Goal: Find specific page/section: Find specific page/section

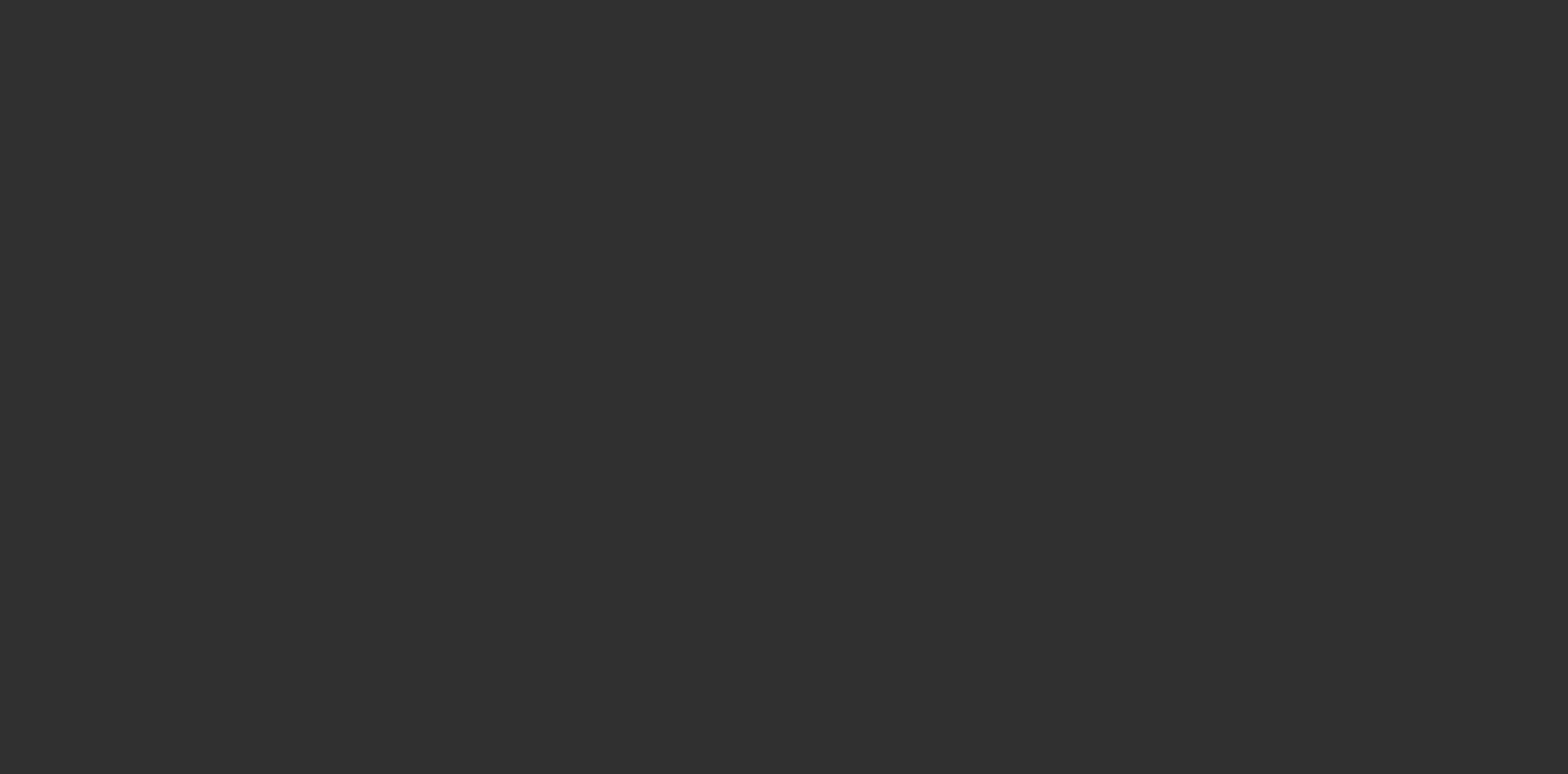
select select "10"
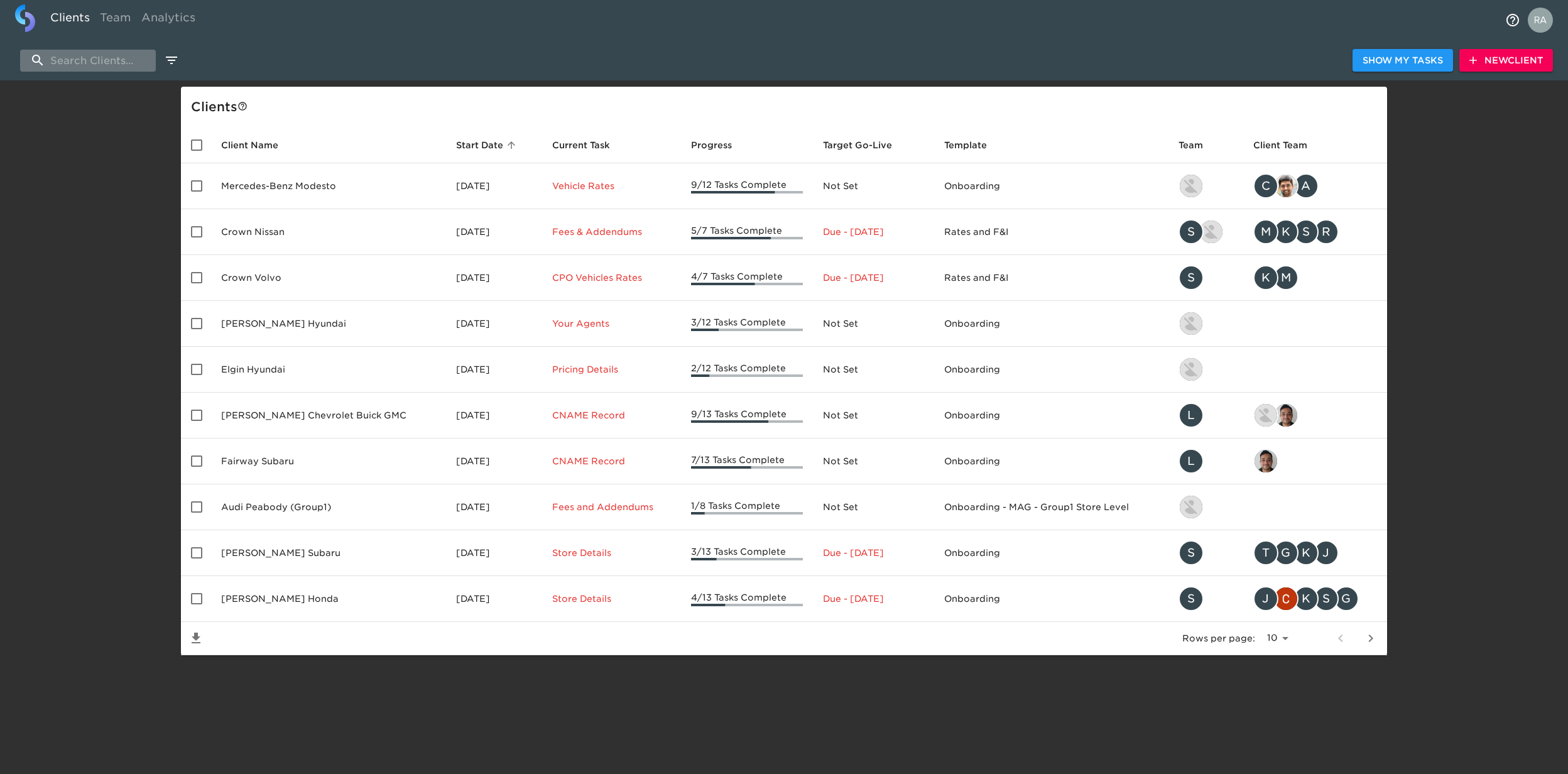
click at [117, 66] on input "search" at bounding box center [88, 60] width 136 height 22
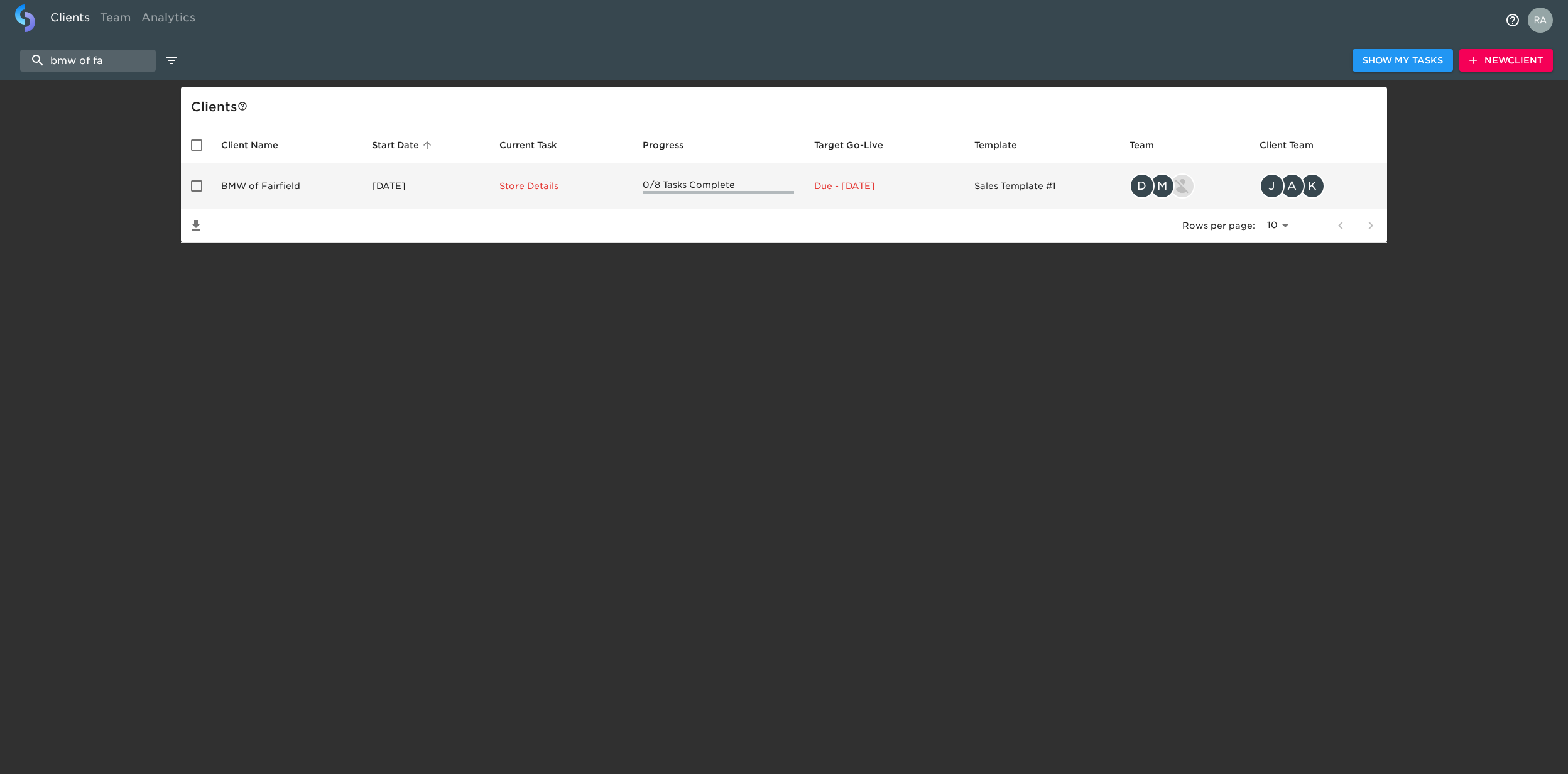
type input "bmw of fa"
click at [302, 170] on td "BMW of Fairfield" at bounding box center [286, 186] width 151 height 46
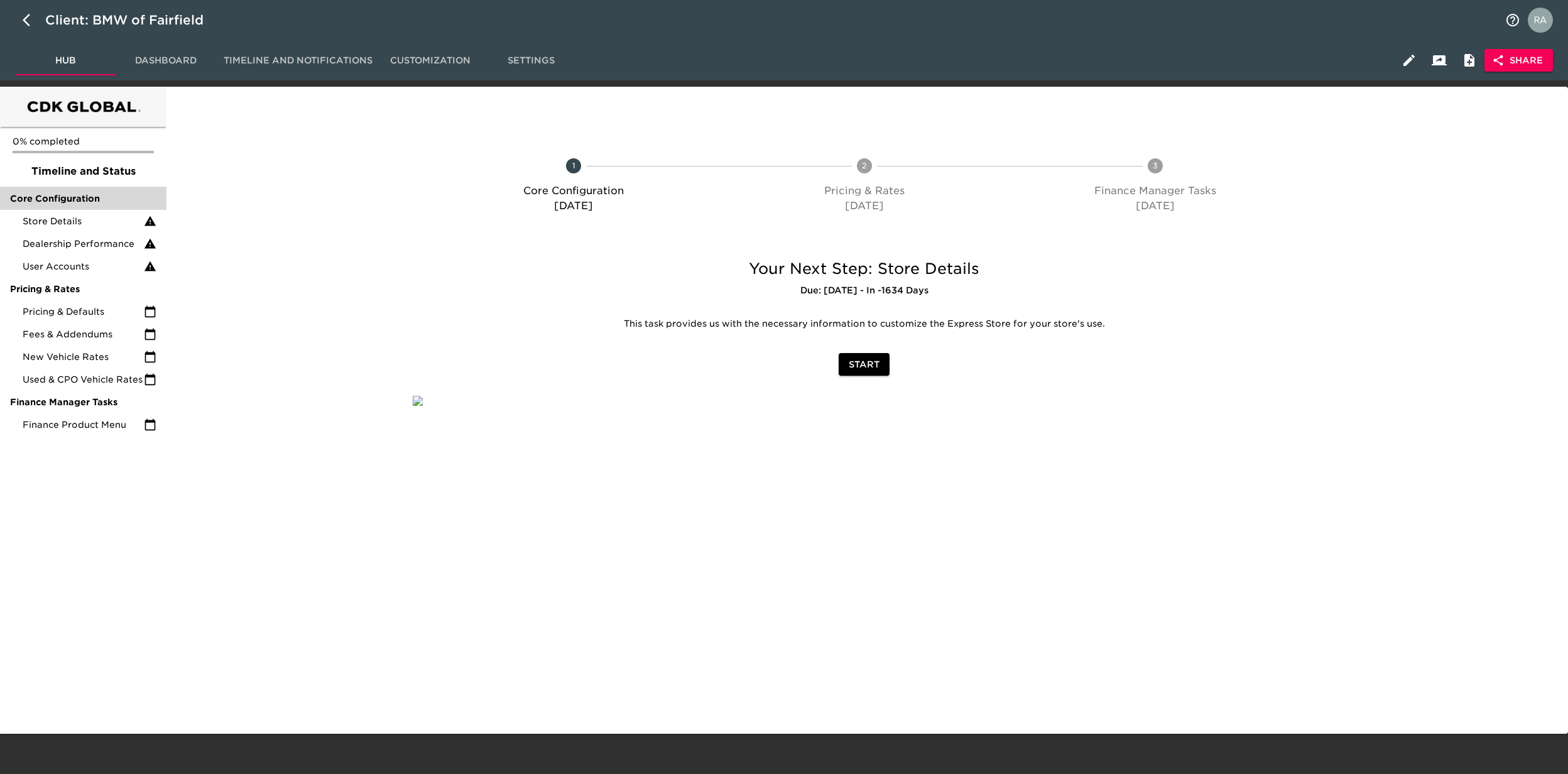
click at [59, 197] on span "Core Configuration" at bounding box center [83, 199] width 147 height 12
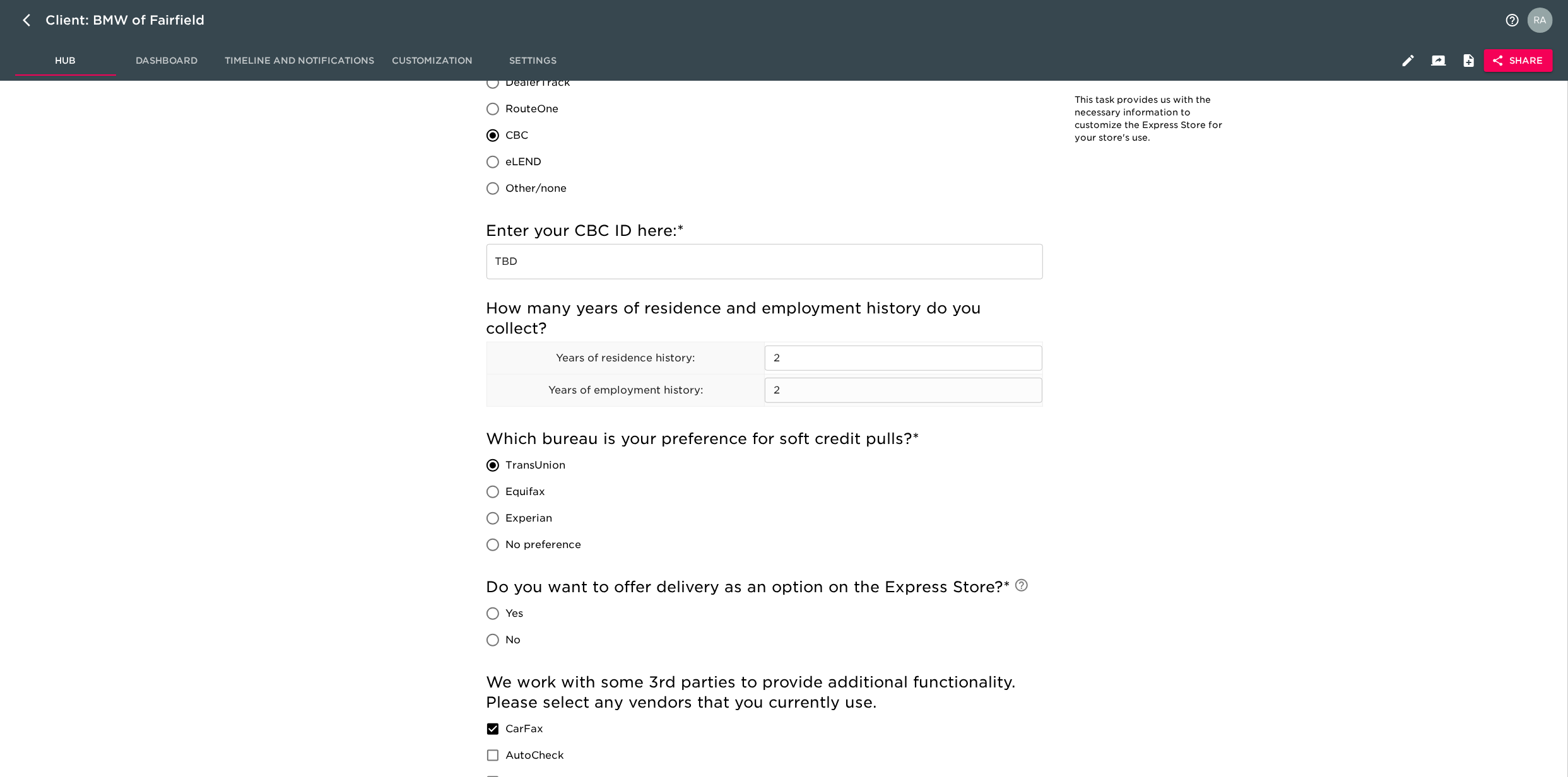
scroll to position [1065, 0]
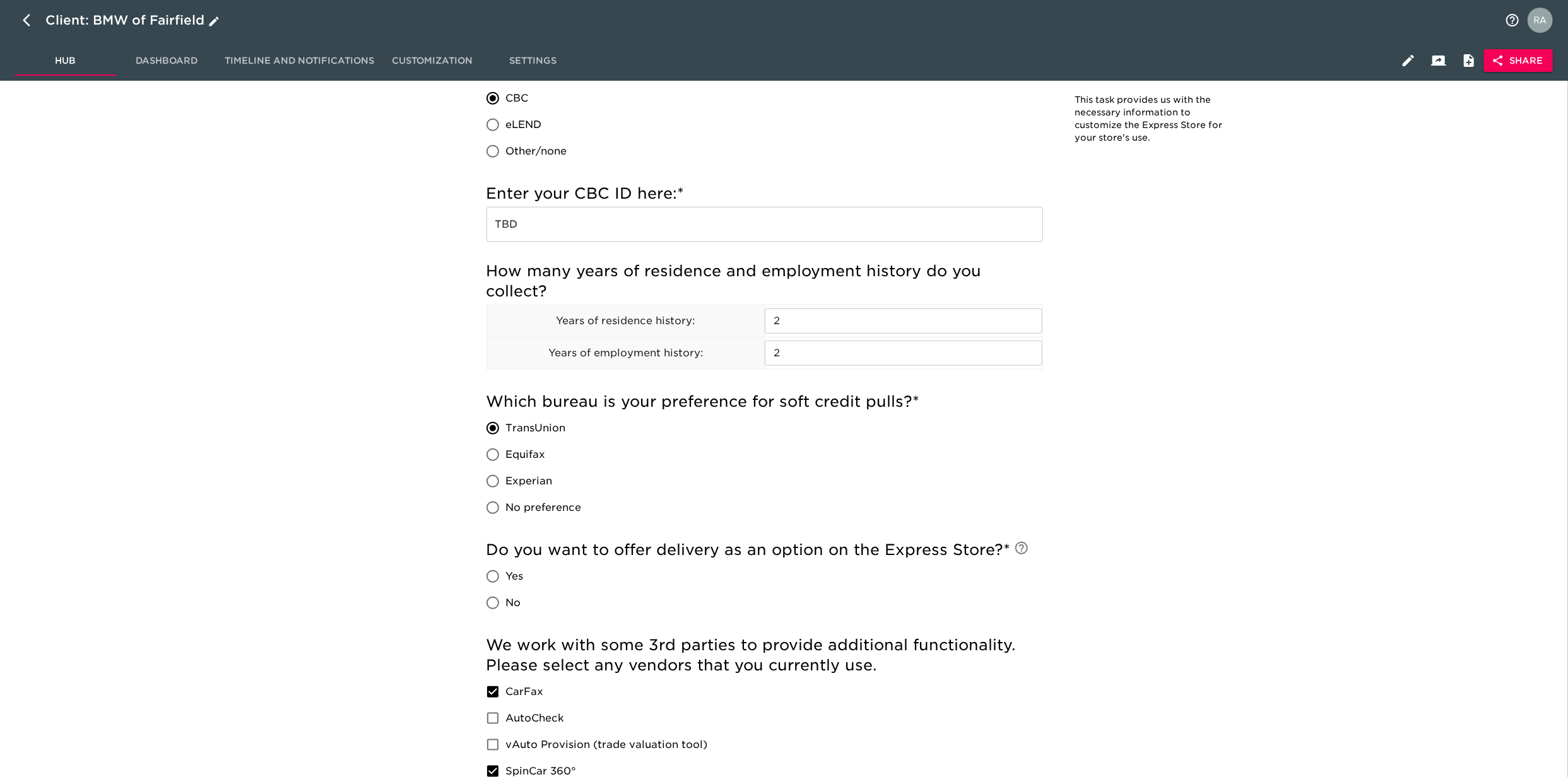
click at [38, 20] on button "button" at bounding box center [30, 20] width 30 height 30
select select "10"
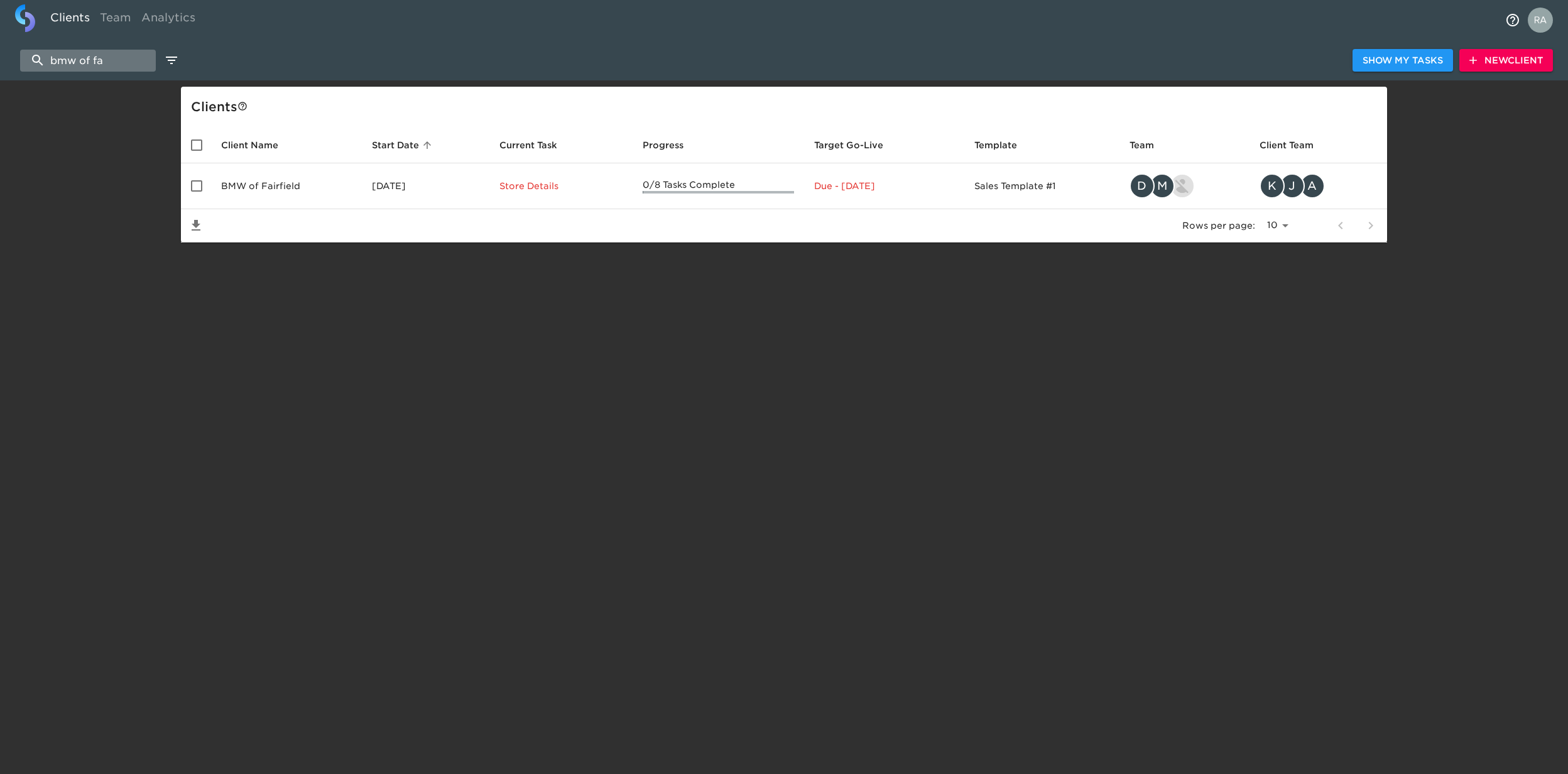
click at [125, 56] on input "bmw of fa" at bounding box center [88, 60] width 136 height 22
drag, startPoint x: 125, startPoint y: 56, endPoint x: -4, endPoint y: 53, distance: 129.0
click at [0, 53] on html "Clients Team Analytics bmw of fa Show My Tasks New Client Client s Client Name …" at bounding box center [784, 141] width 1568 height 283
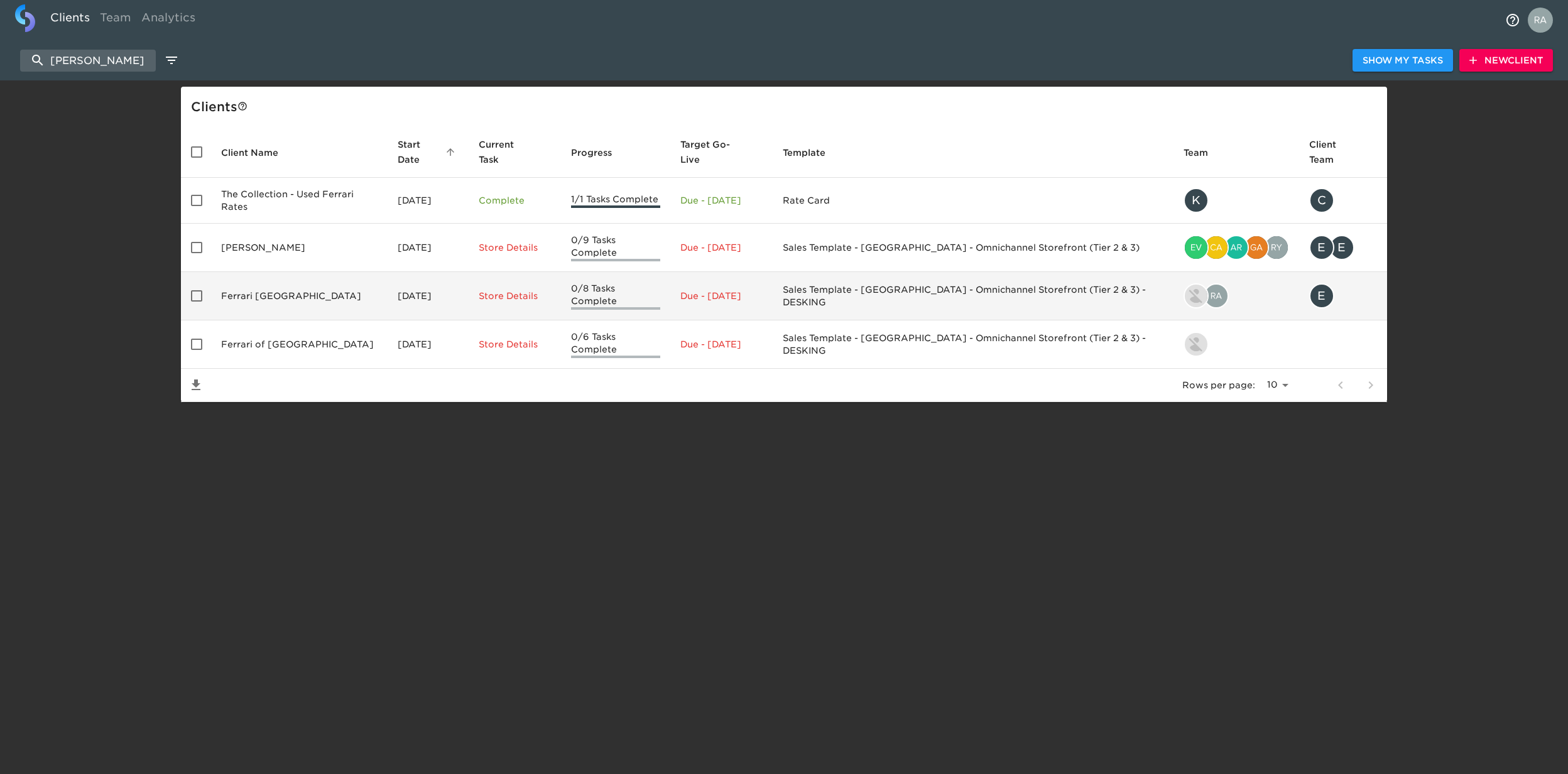
type input "[PERSON_NAME]"
click at [295, 288] on td "Ferrari [GEOGRAPHIC_DATA]" at bounding box center [299, 296] width 177 height 49
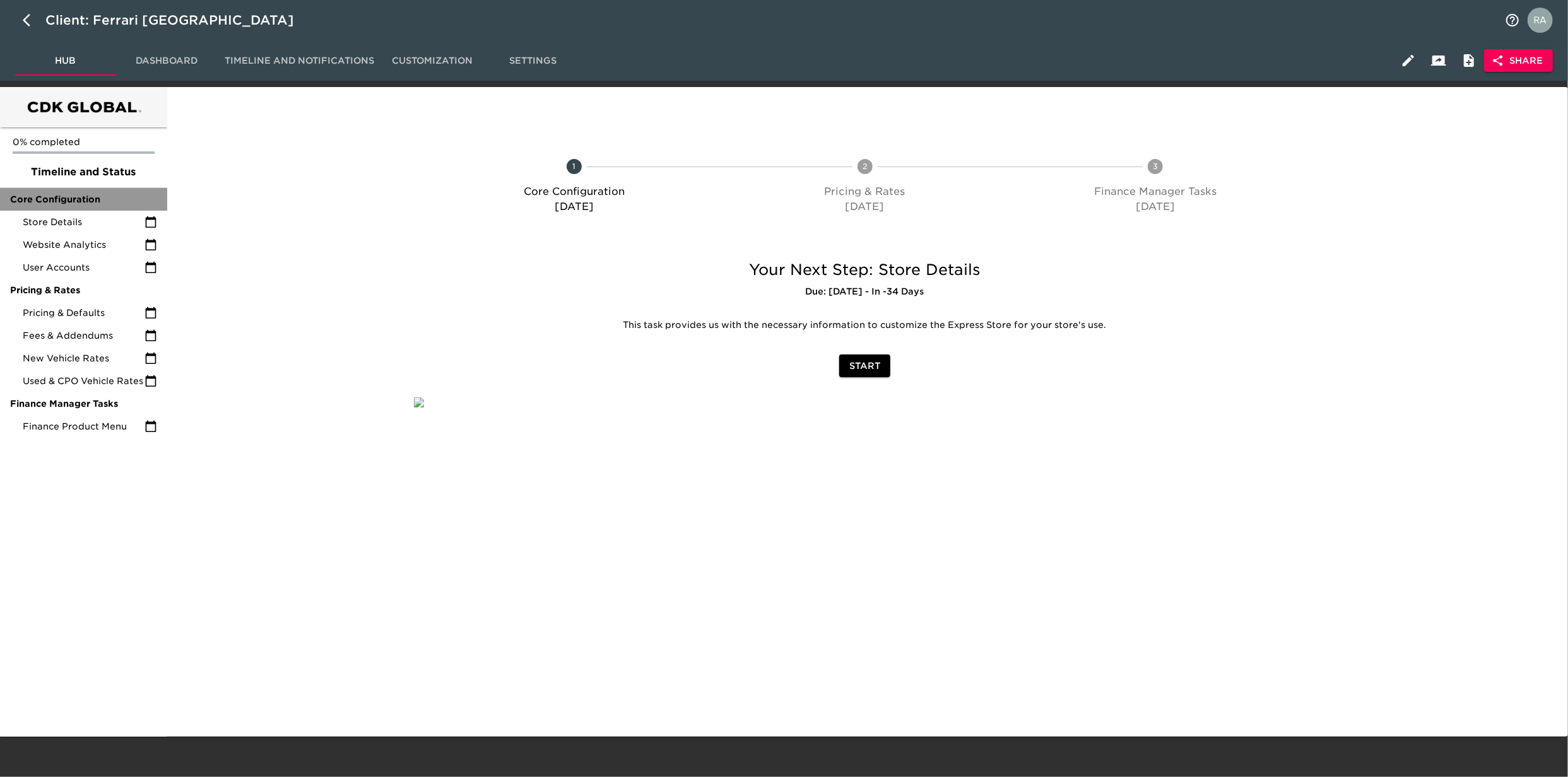
click at [64, 194] on span "Core Configuration" at bounding box center [83, 200] width 147 height 12
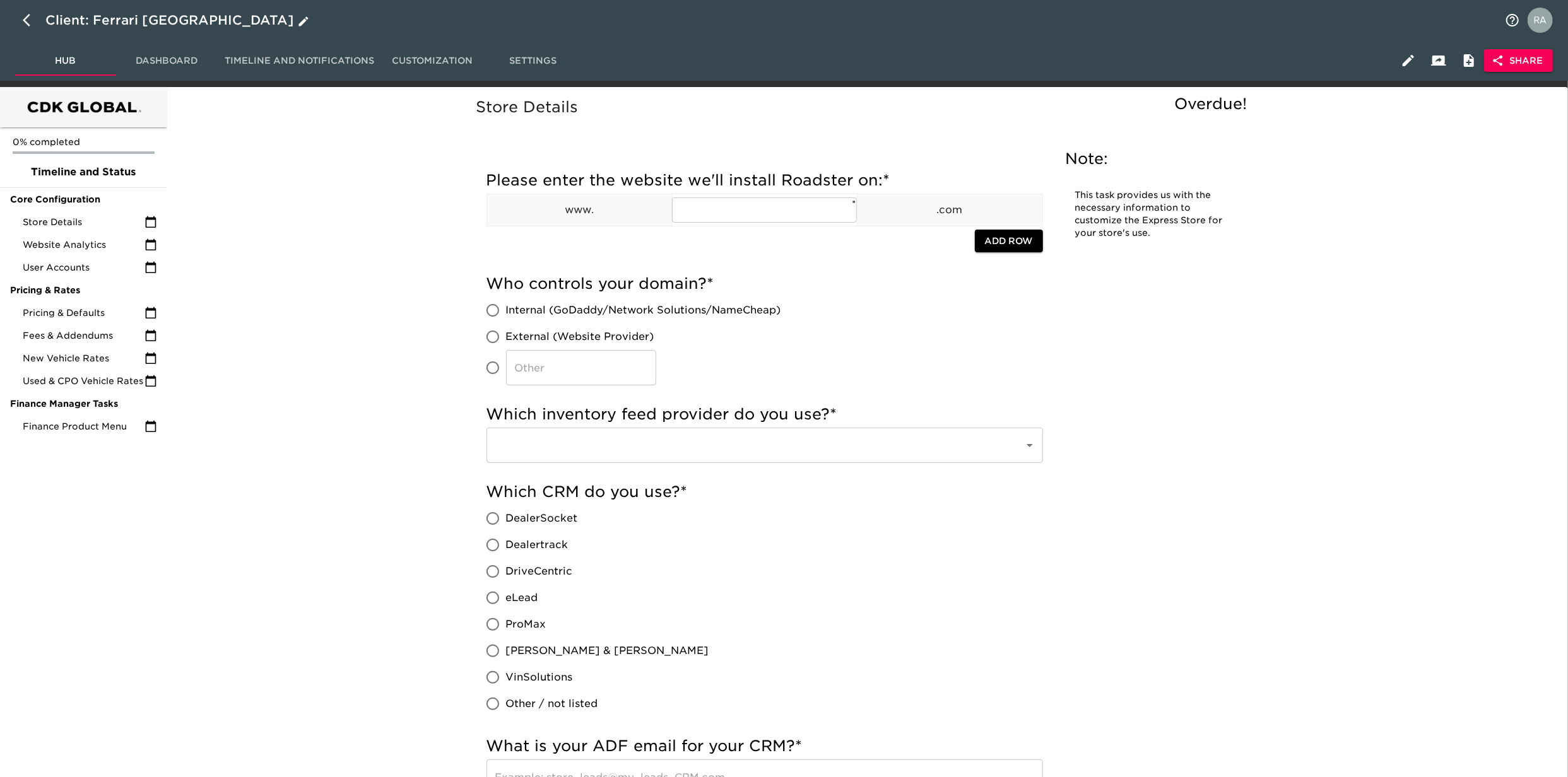
click at [26, 19] on icon "button" at bounding box center [30, 20] width 15 height 15
select select "10"
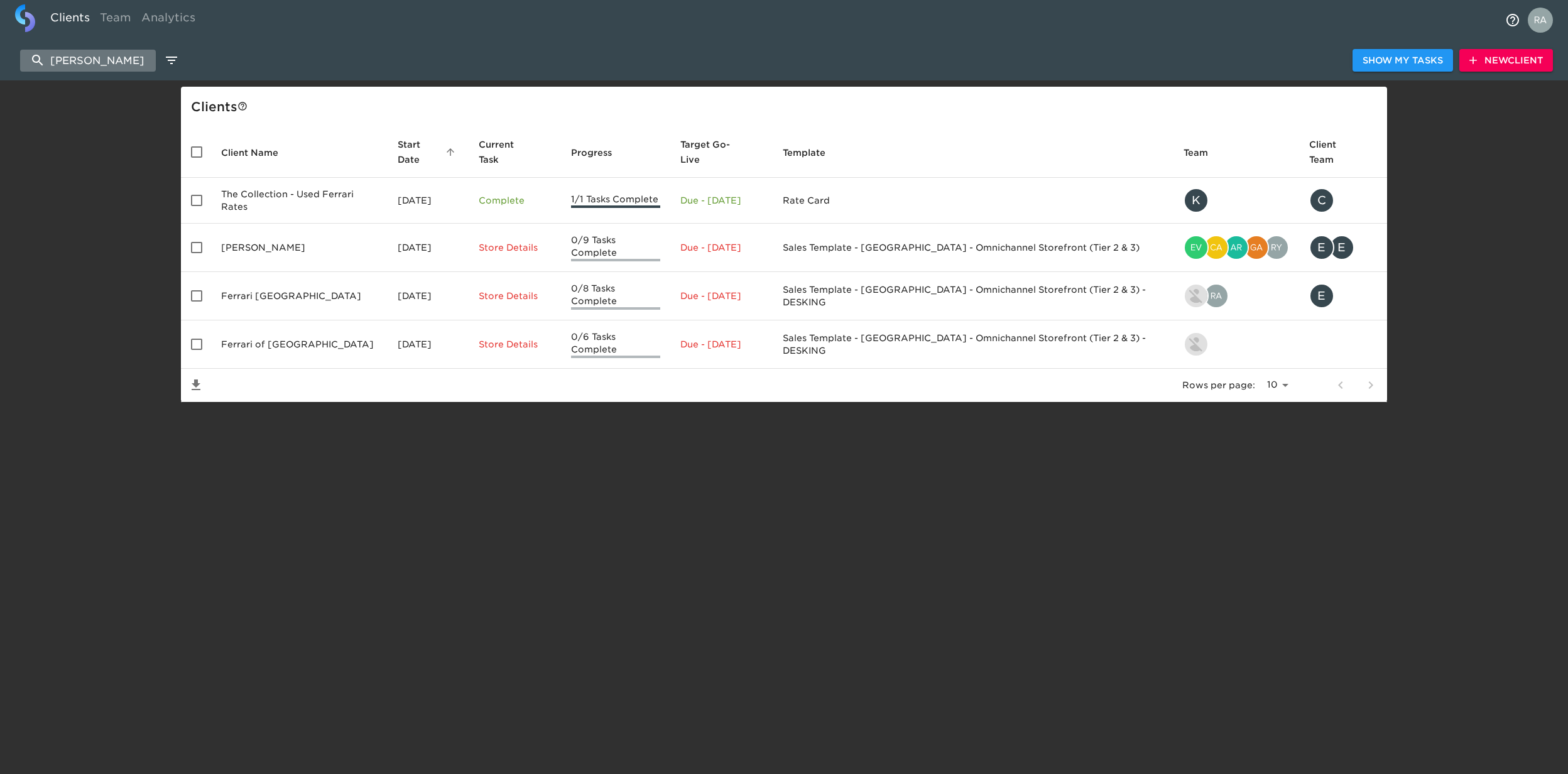
drag, startPoint x: 149, startPoint y: 72, endPoint x: 116, endPoint y: 63, distance: 34.2
click at [117, 63] on div "[PERSON_NAME] Show My Tasks New Client" at bounding box center [784, 61] width 1568 height 41
drag, startPoint x: 113, startPoint y: 63, endPoint x: -4, endPoint y: 50, distance: 117.7
click at [0, 50] on html "Clients Team Analytics [PERSON_NAME] Show My Tasks New Client Client s Client N…" at bounding box center [784, 221] width 1568 height 443
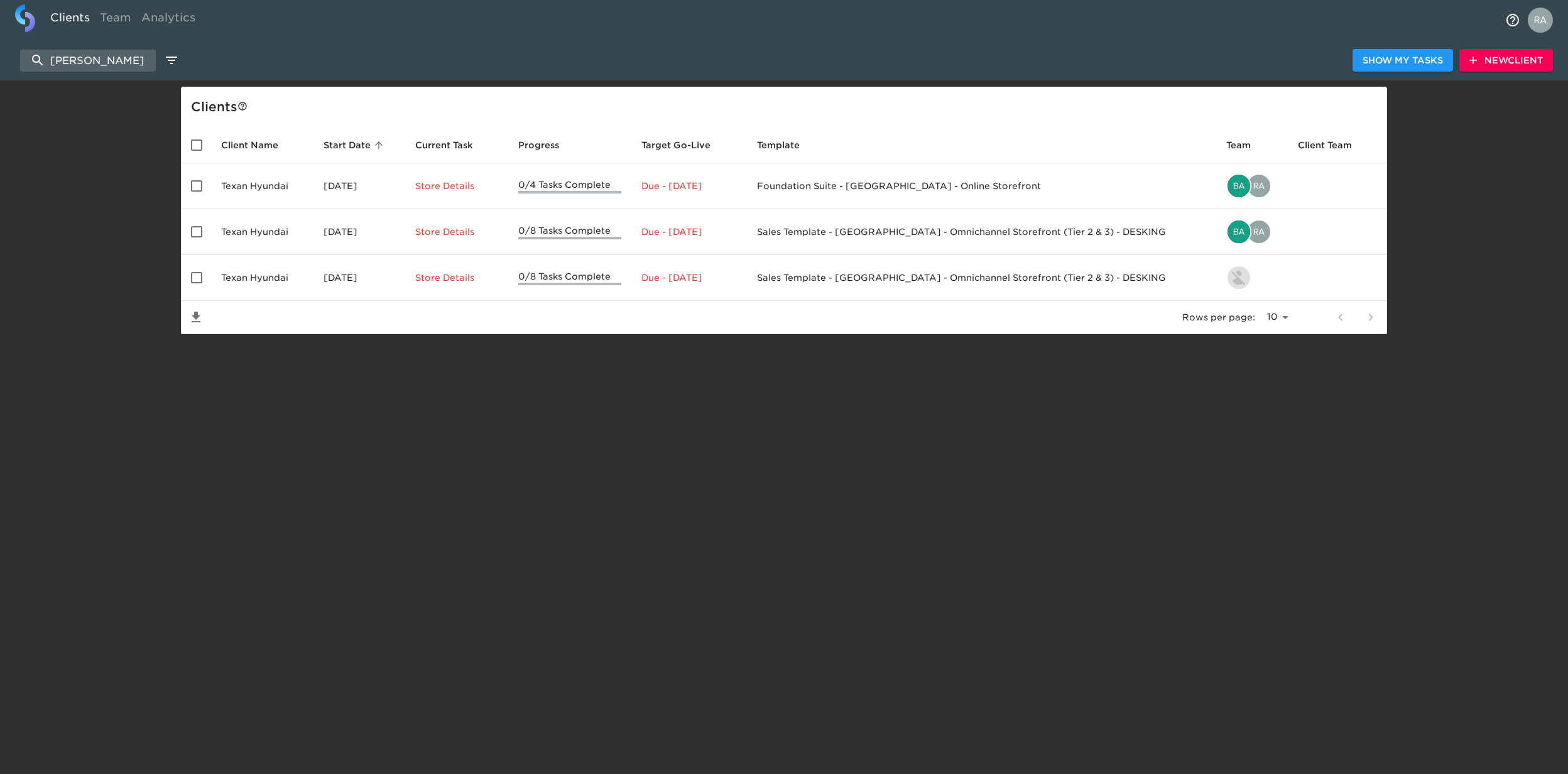
type input "texan hyundai"
drag, startPoint x: 139, startPoint y: 62, endPoint x: 24, endPoint y: 62, distance: 115.0
click at [24, 62] on input "texan hyundai" at bounding box center [88, 60] width 136 height 22
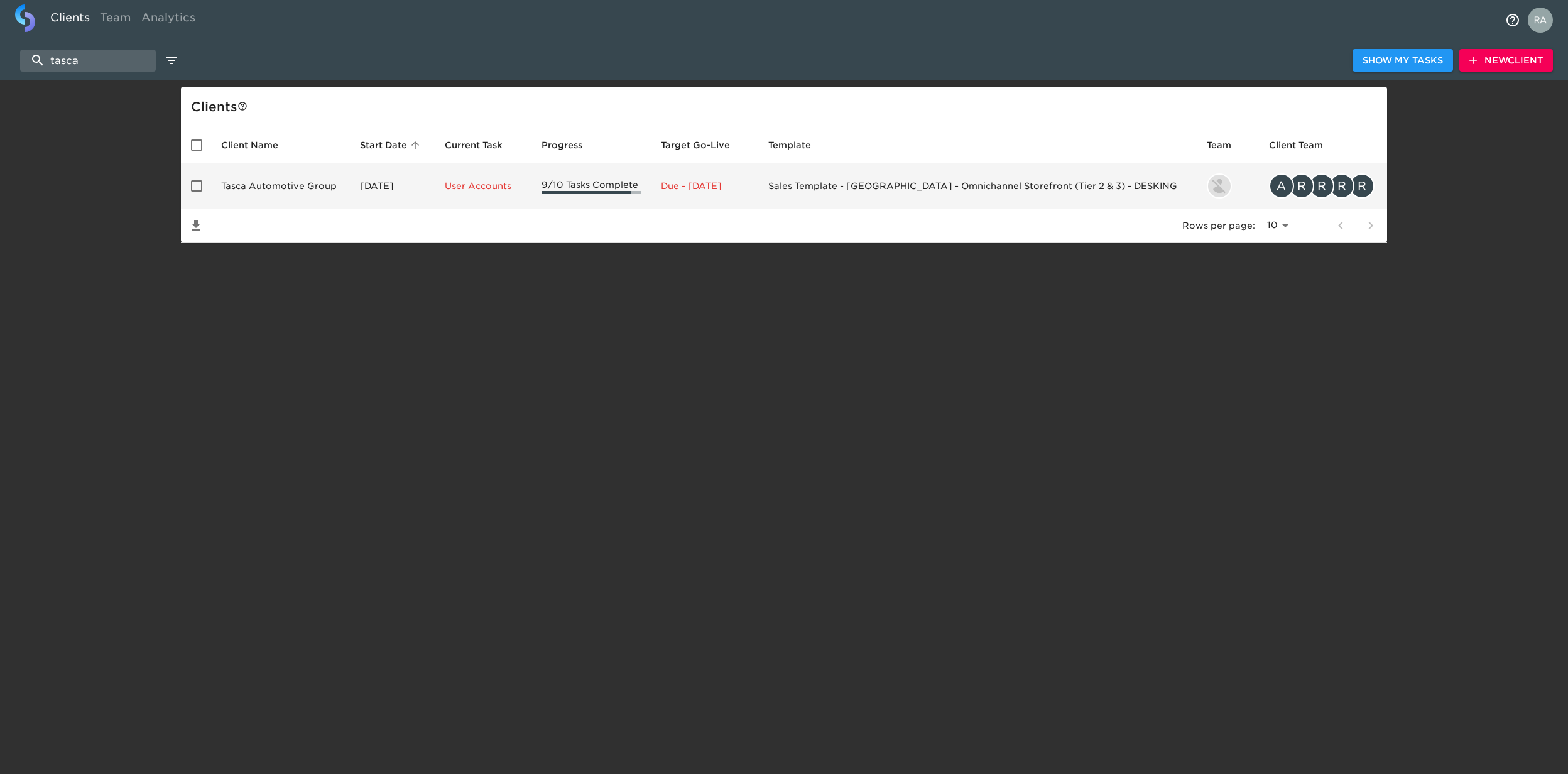
type input "tasca"
click at [321, 181] on td "Tasca Automotive Group" at bounding box center [280, 186] width 139 height 46
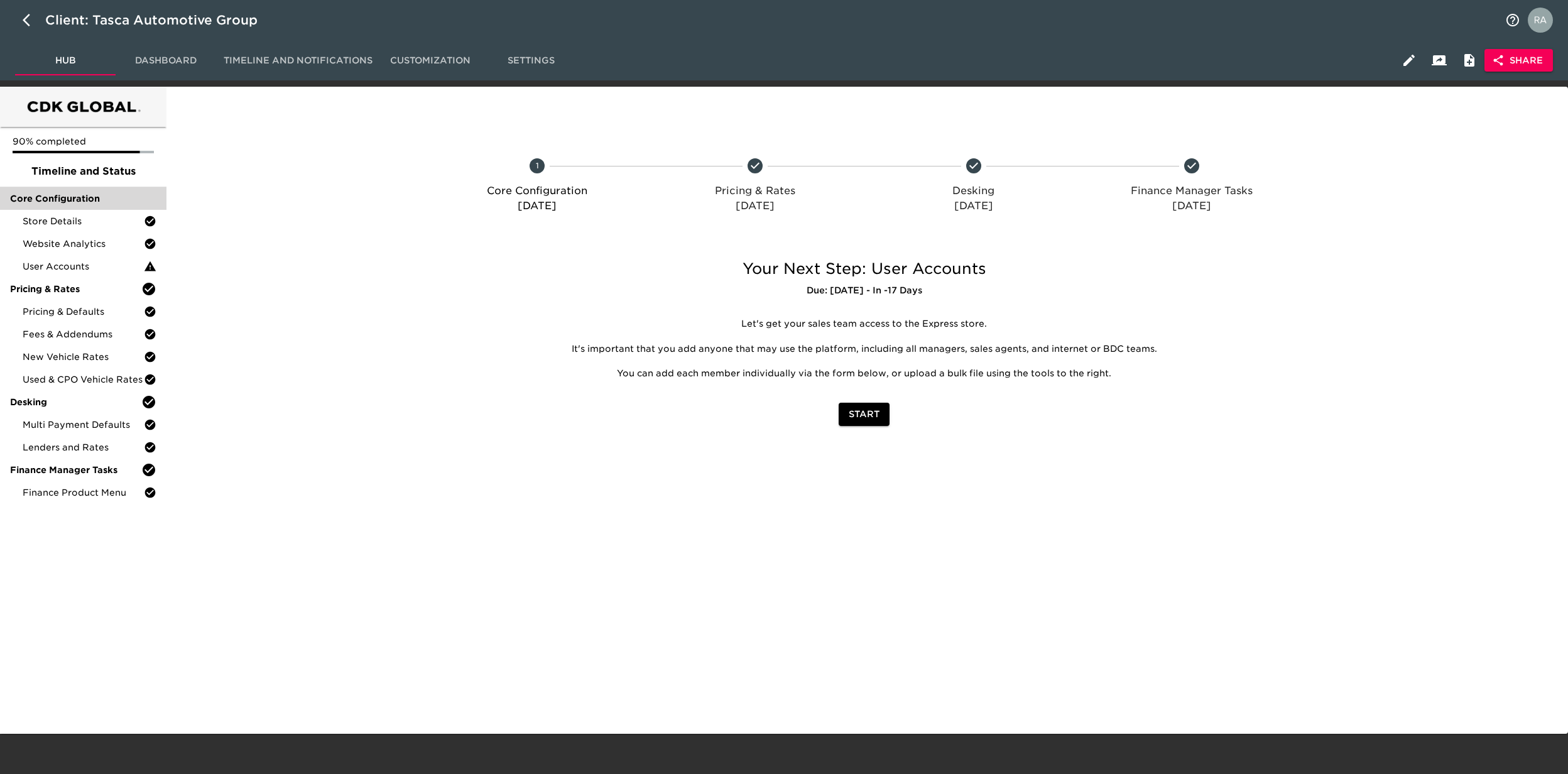
click at [81, 203] on span "Core Configuration" at bounding box center [83, 199] width 147 height 12
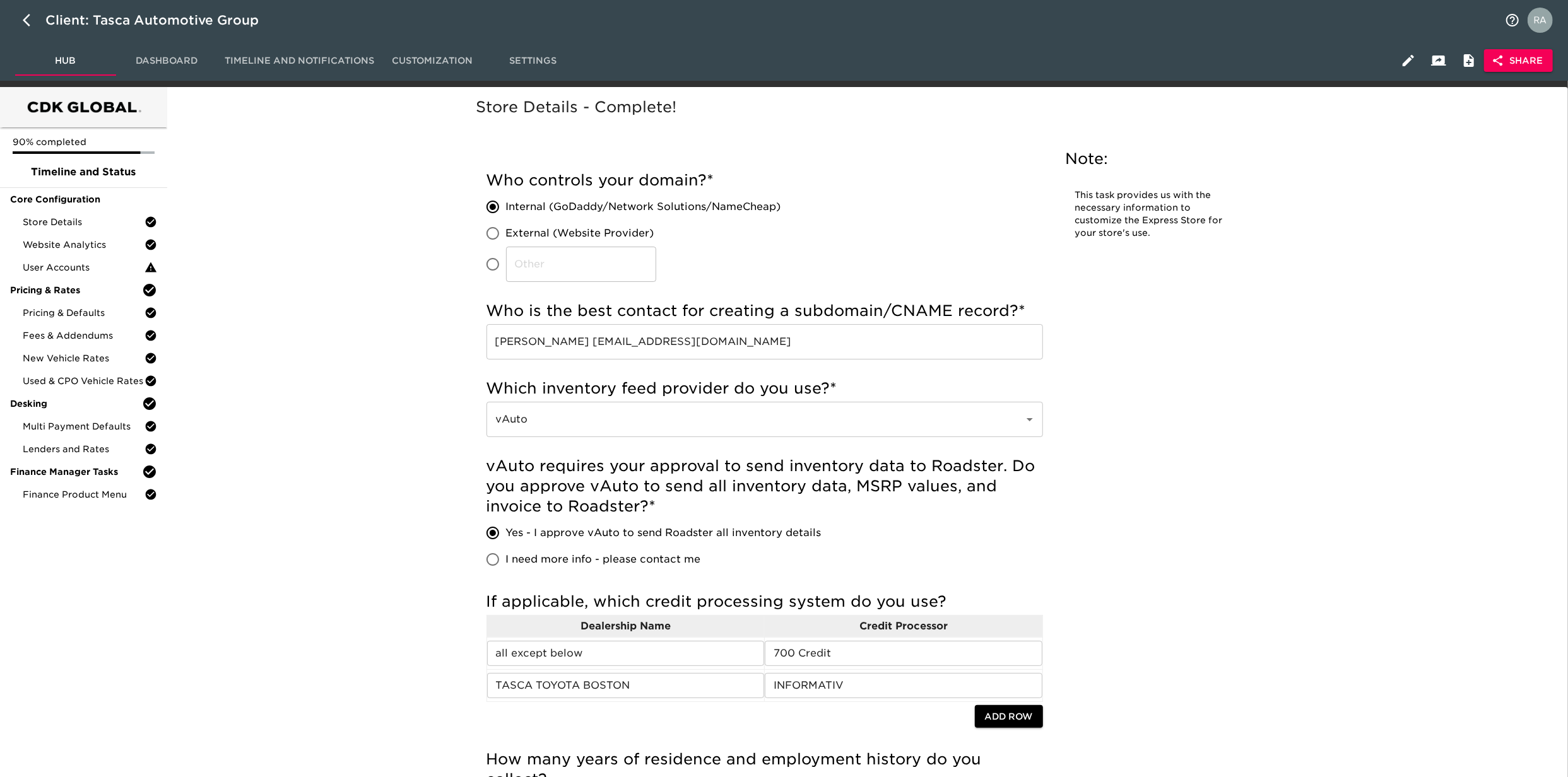
click at [73, 195] on span "Core Configuration" at bounding box center [83, 200] width 147 height 12
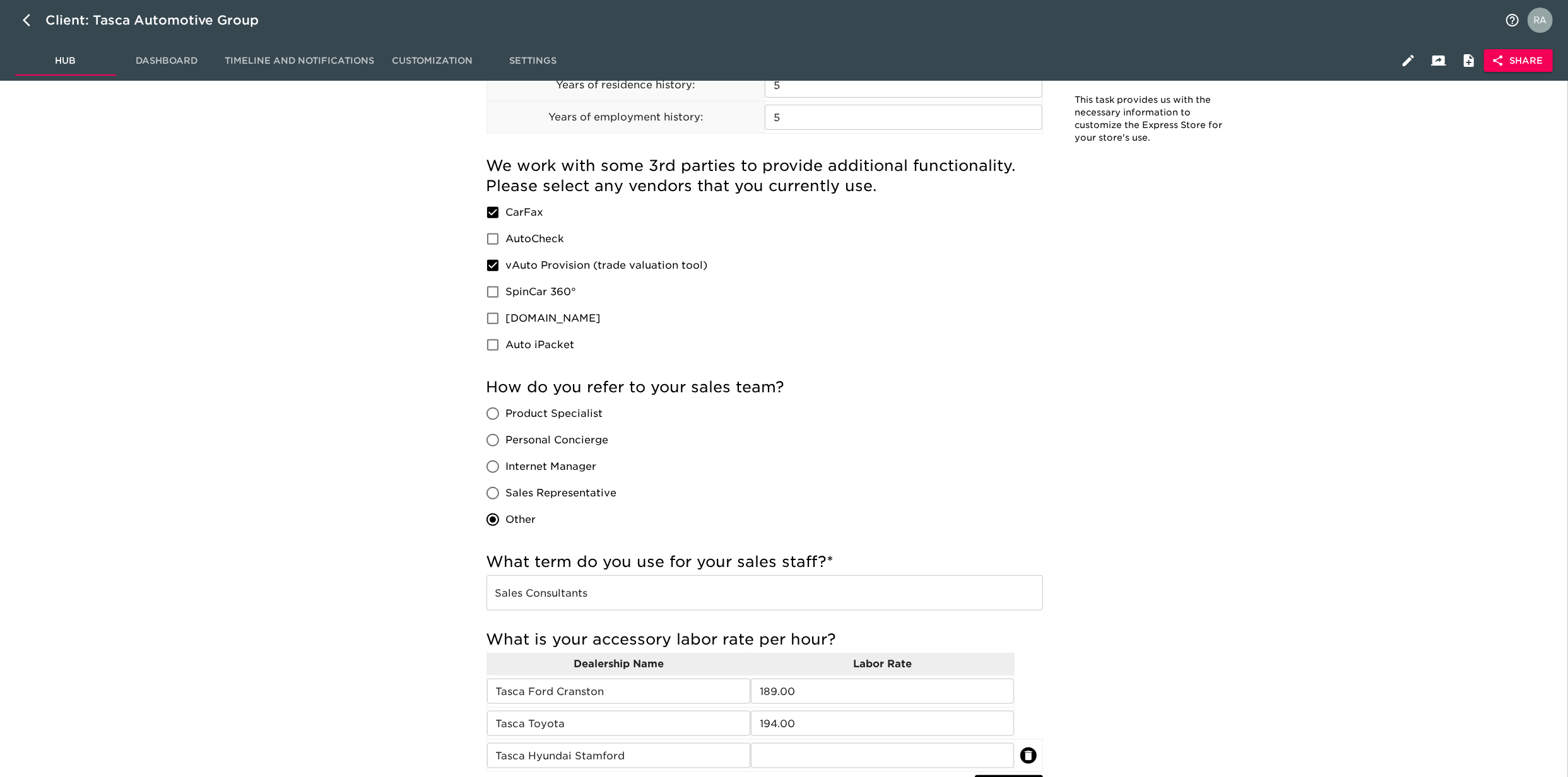
scroll to position [2564, 0]
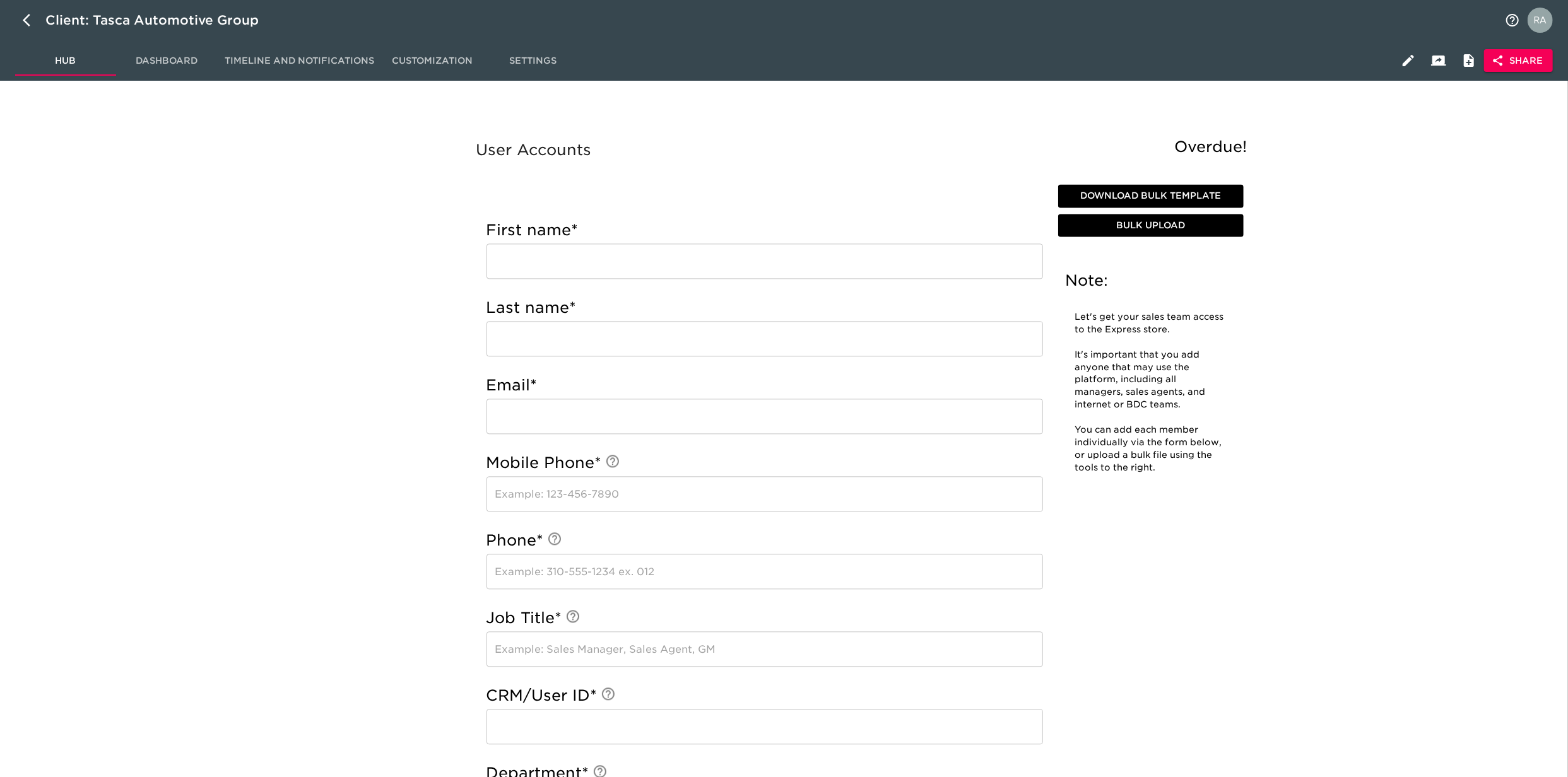
click at [1428, 311] on div "User Accounts Overdue! Note: Let's get your sales team access to the Express st…" at bounding box center [865, 671] width 1391 height 1069
click at [1443, 320] on div "User Accounts Overdue! Note: Let's get your sales team access to the Express st…" at bounding box center [865, 671] width 1391 height 1069
click at [286, 569] on div "User Accounts Overdue! Note: Let's get your sales team access to the Express st…" at bounding box center [865, 671] width 1391 height 1069
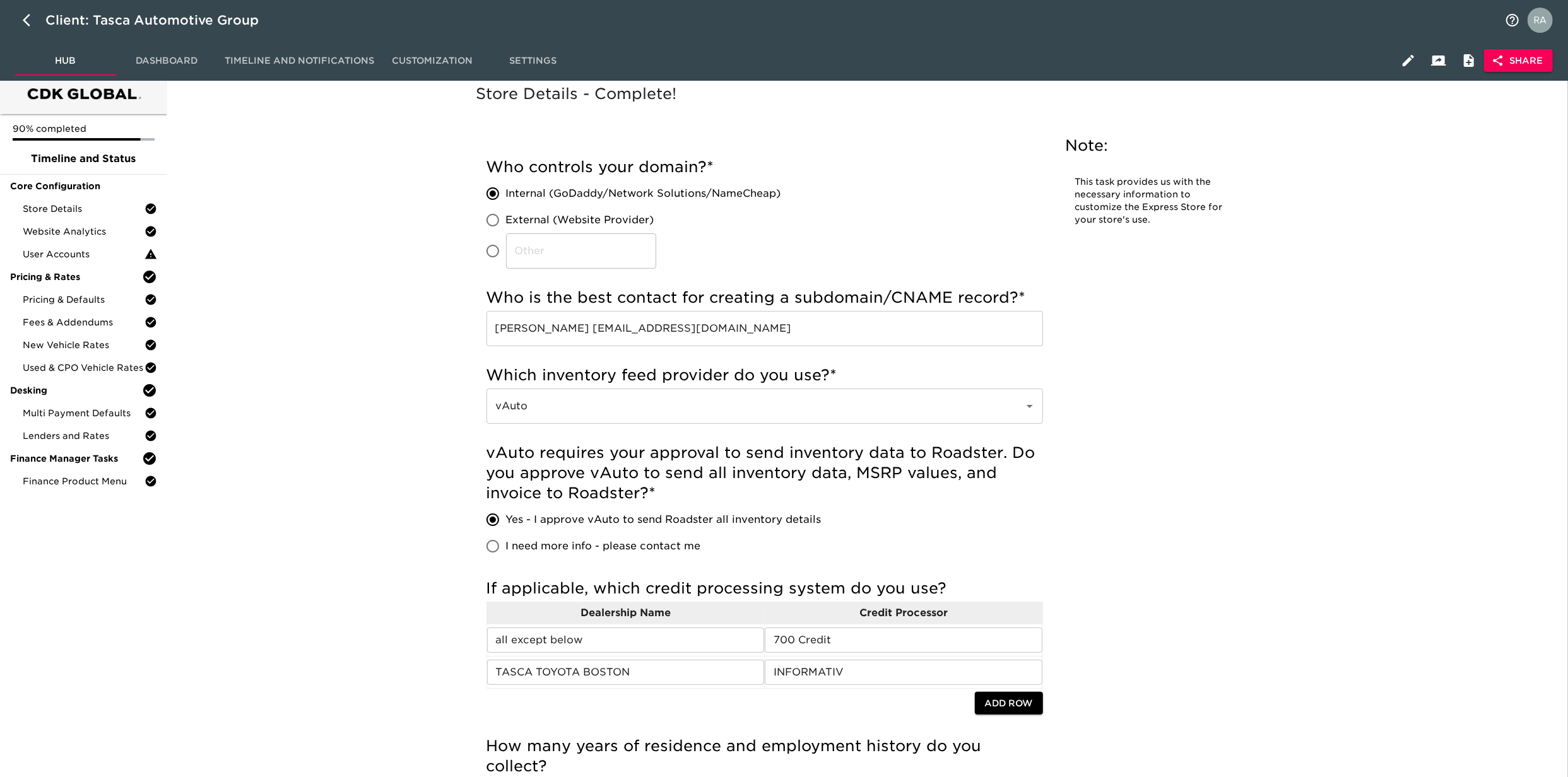
scroll to position [0, 0]
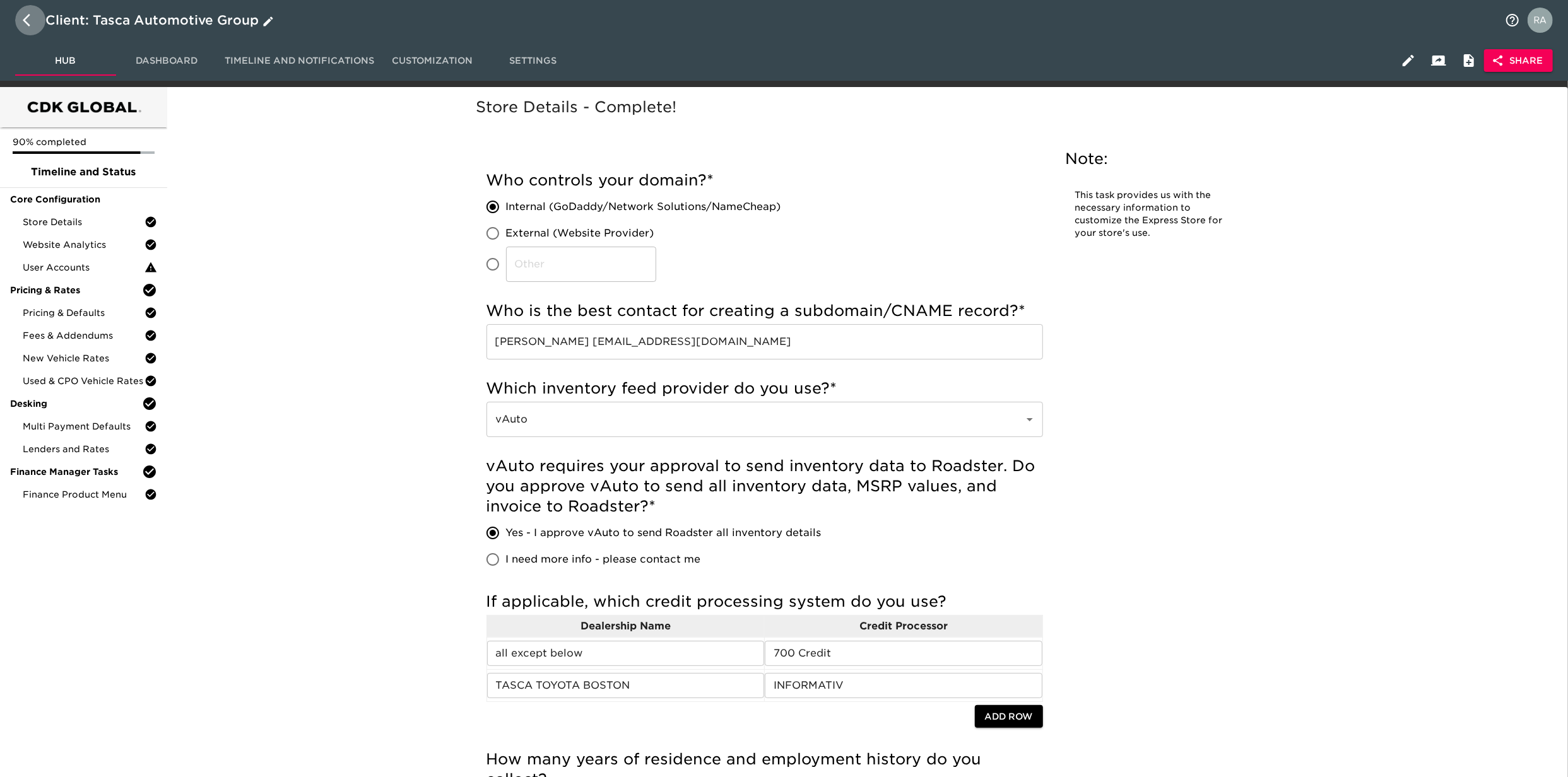
click at [29, 20] on icon "button" at bounding box center [30, 20] width 15 height 15
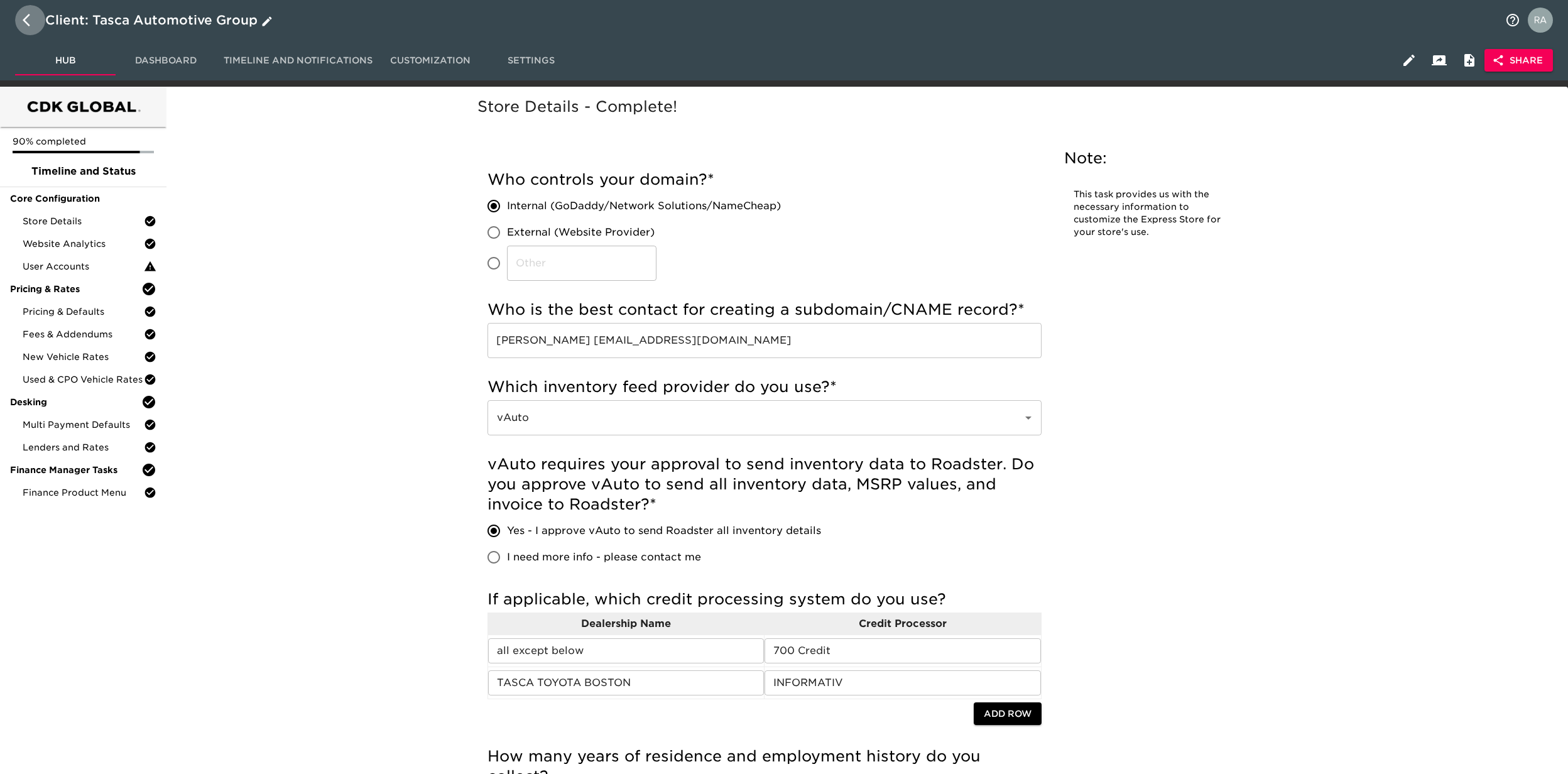
select select "10"
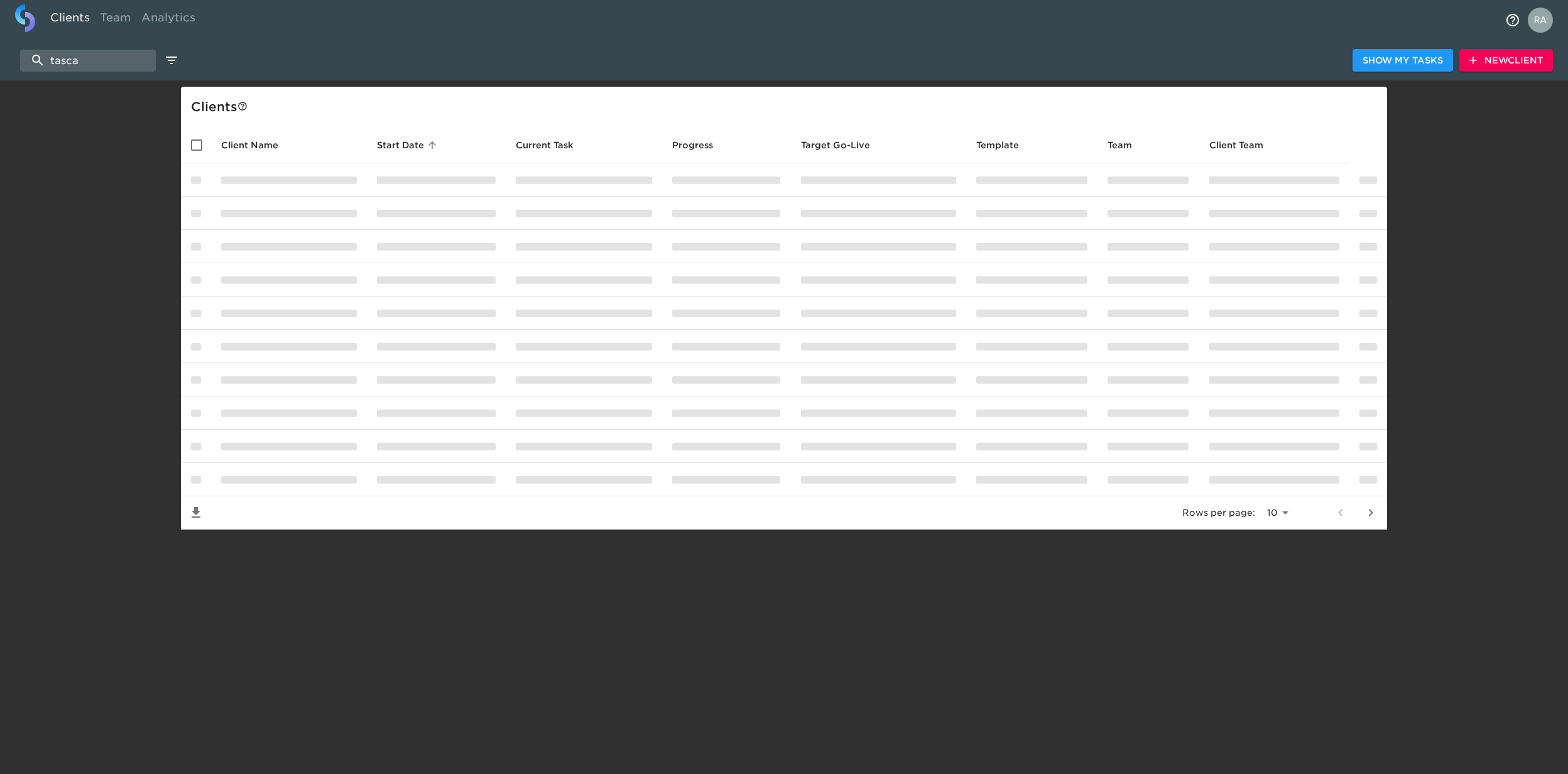
drag, startPoint x: 111, startPoint y: 61, endPoint x: 16, endPoint y: 19, distance: 103.9
click at [53, 64] on input "tasca" at bounding box center [88, 60] width 136 height 22
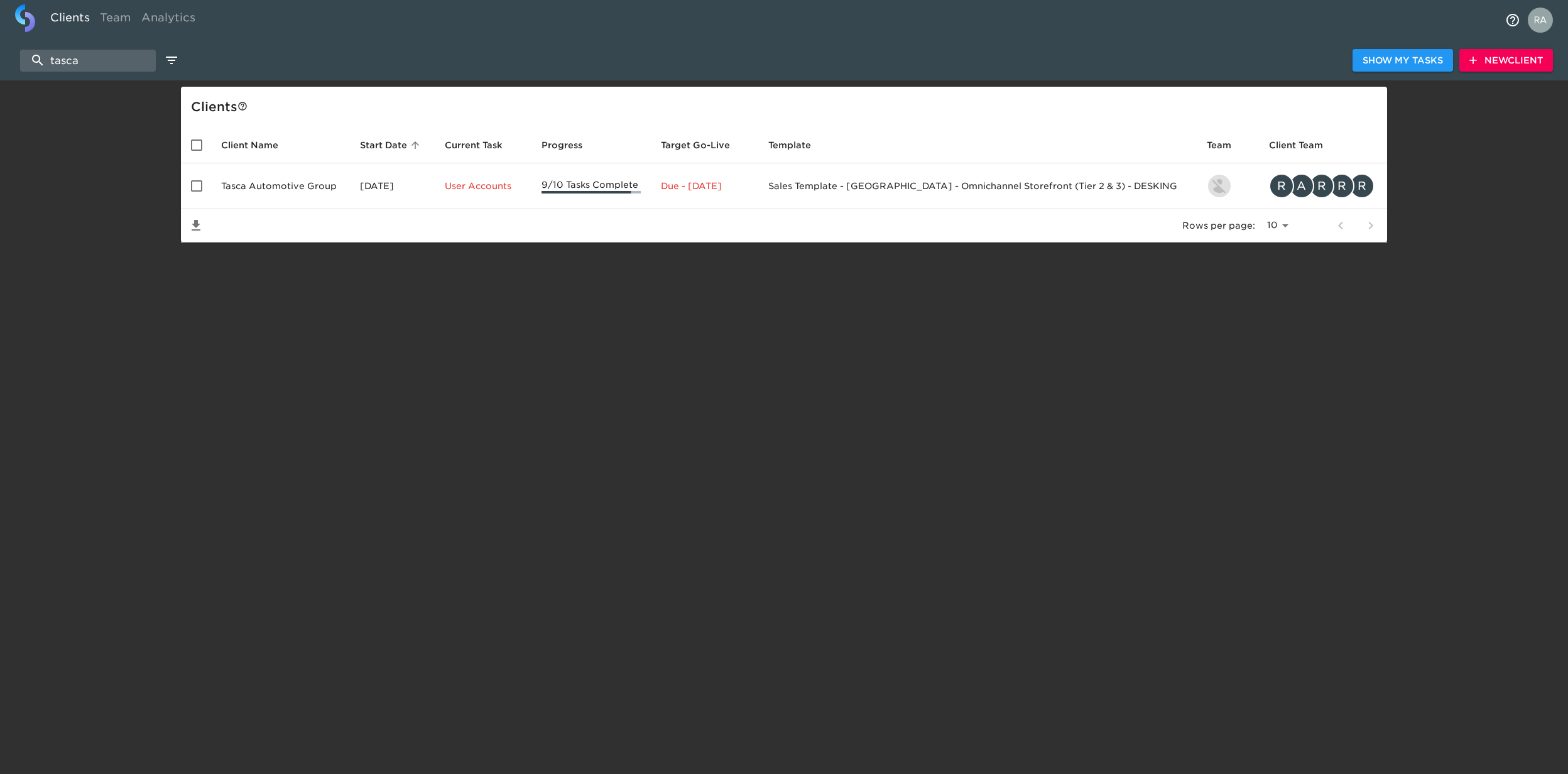
type input "t"
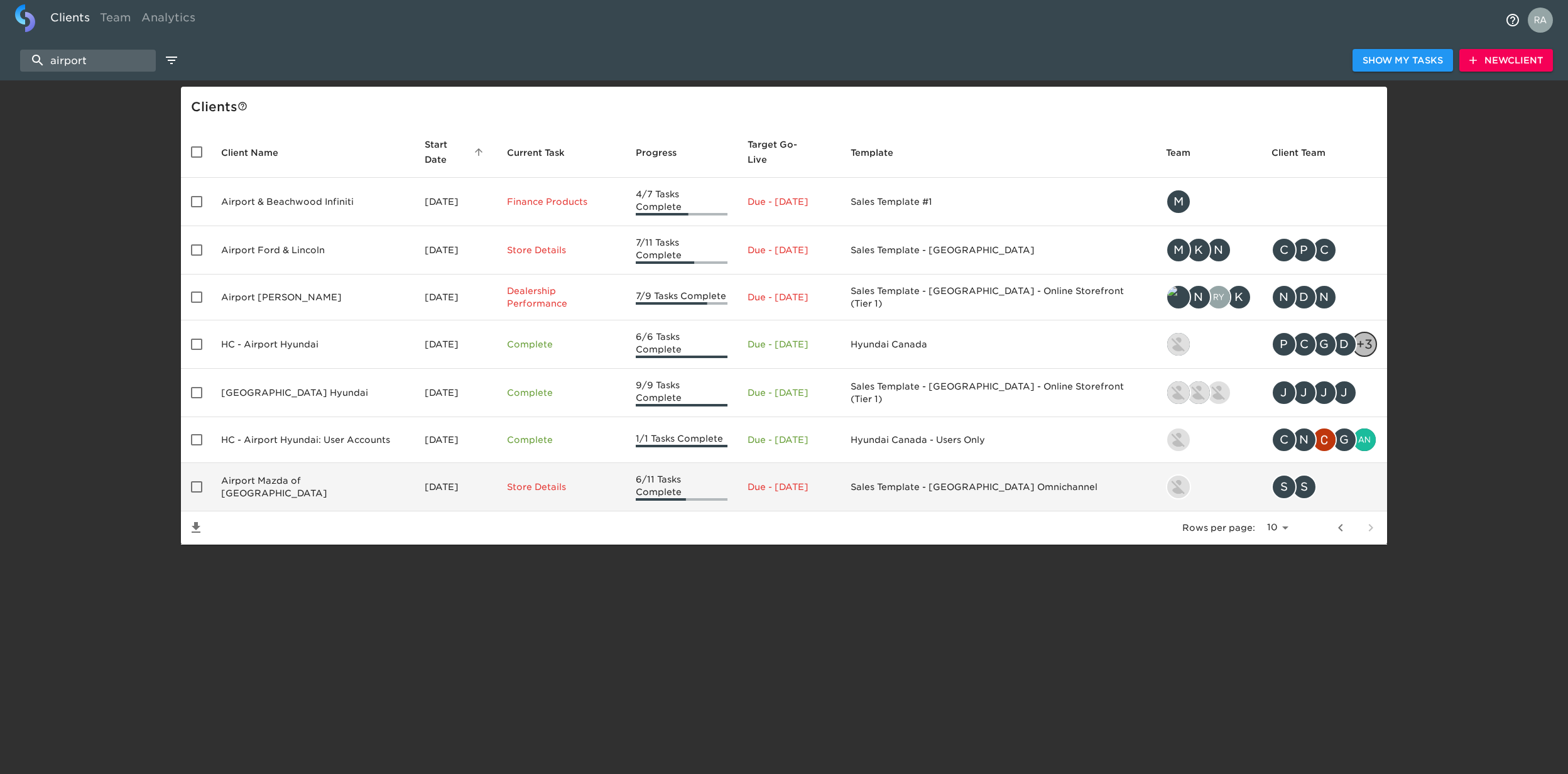
type input "airport"
click at [347, 484] on td "Airport Mazda of [GEOGRAPHIC_DATA]" at bounding box center [313, 487] width 203 height 49
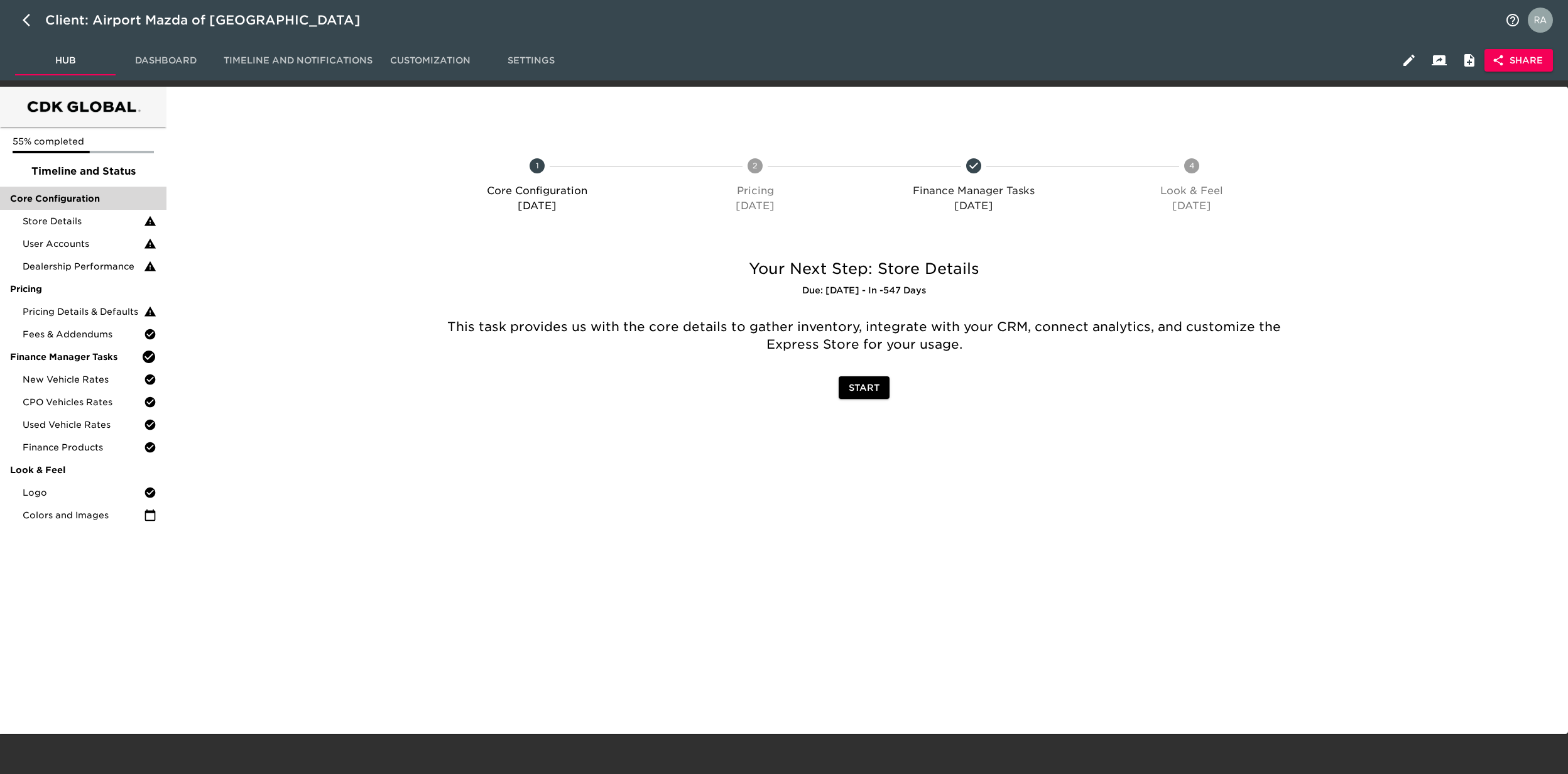
click at [50, 191] on div "Core Configuration" at bounding box center [83, 199] width 166 height 23
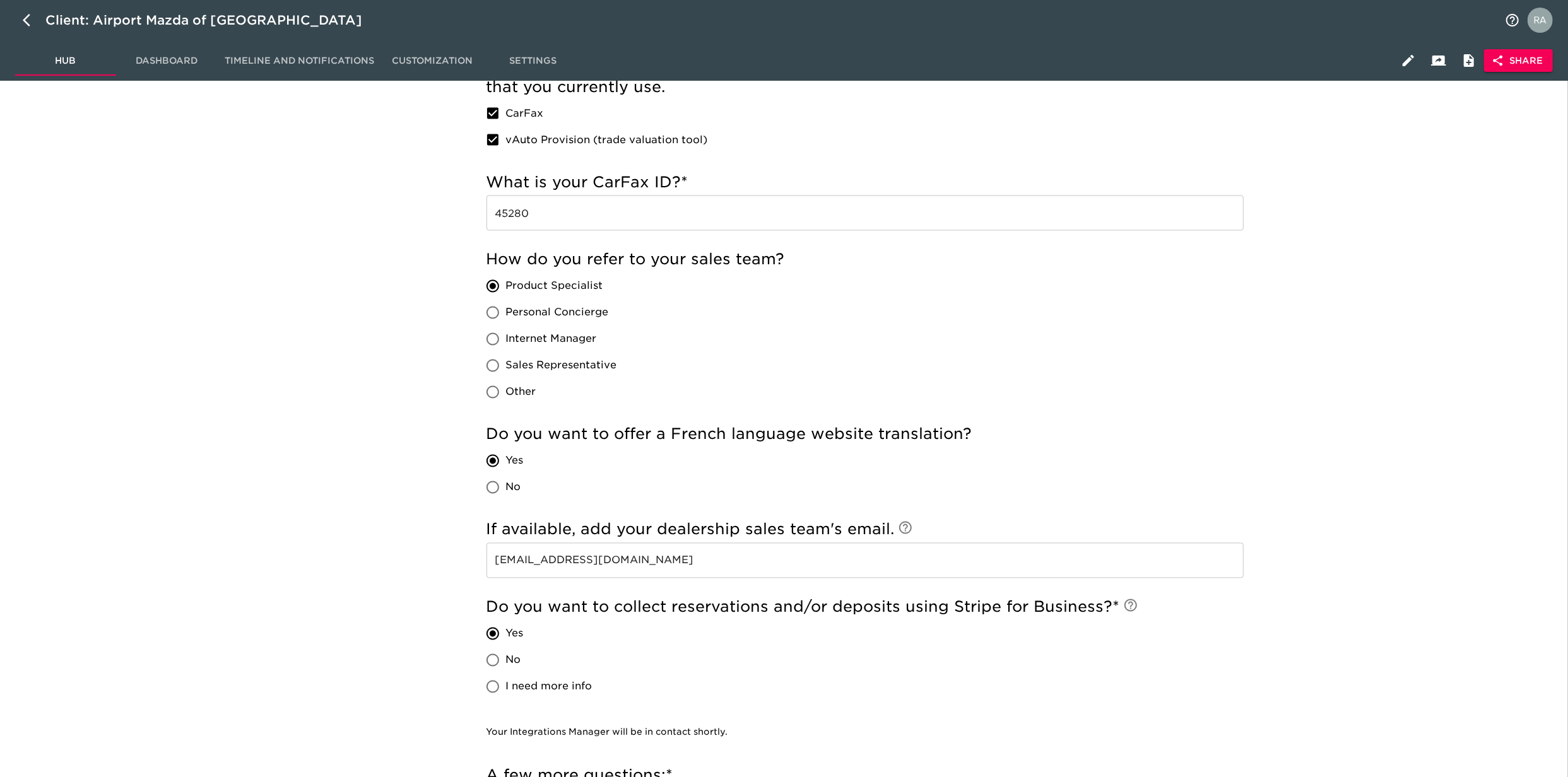
scroll to position [2130, 0]
